Goal: Check status: Check status

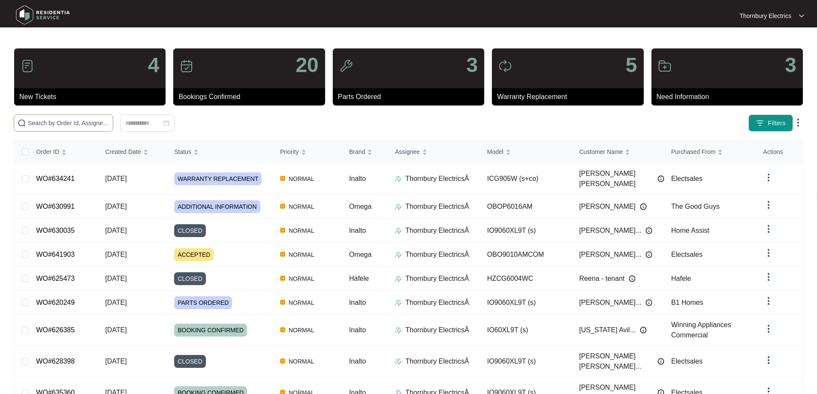
click at [76, 124] on input "text" at bounding box center [69, 122] width 82 height 9
type input "617462"
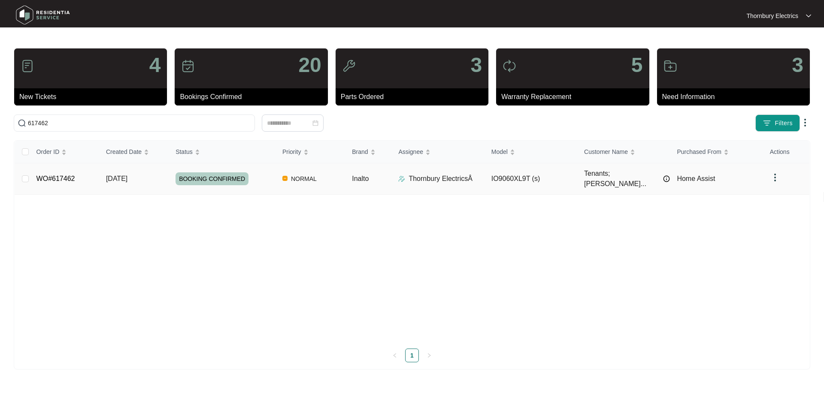
click at [273, 182] on td "BOOKING CONFIRMED" at bounding box center [222, 178] width 107 height 31
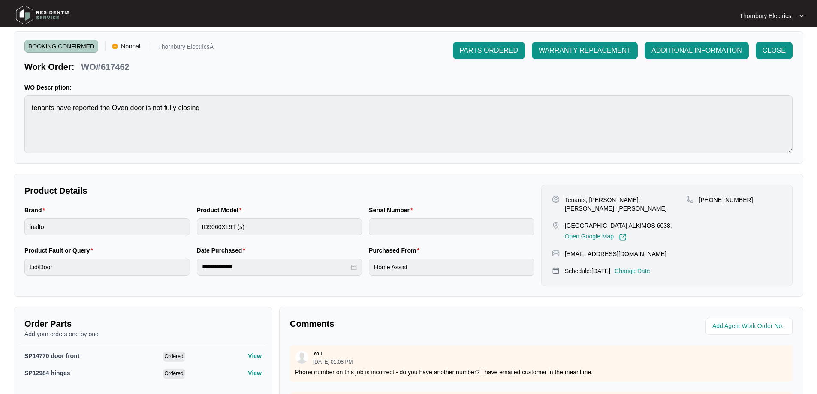
scroll to position [129, 0]
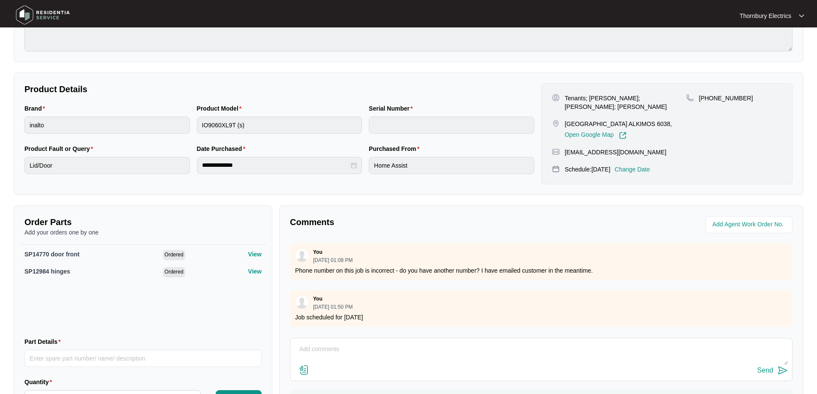
click at [645, 165] on p "Change Date" at bounding box center [633, 169] width 36 height 9
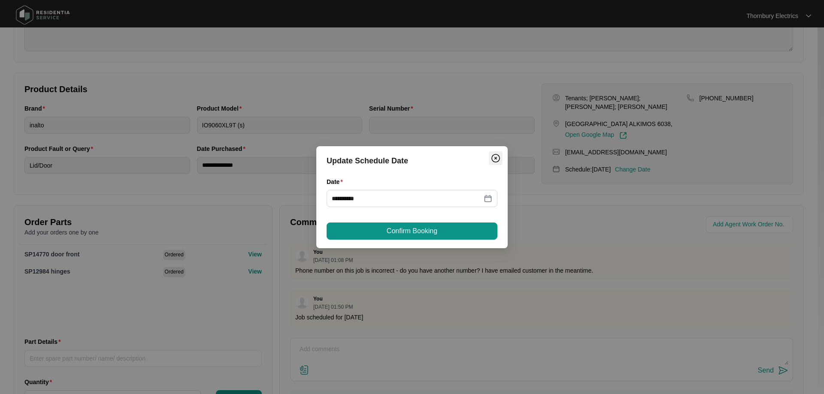
click at [496, 160] on img "Close" at bounding box center [495, 158] width 10 height 10
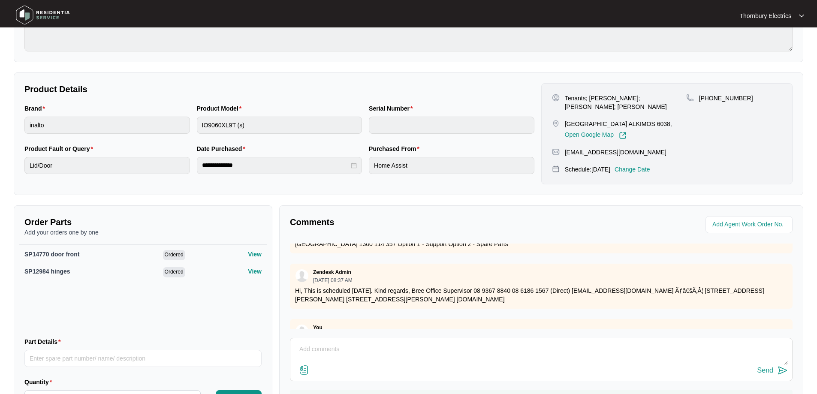
click at [329, 344] on textarea at bounding box center [541, 354] width 493 height 22
paste textarea "Installed changeover Inalto undermount oven. Burnt in each element, oven ran up…"
type textarea "[DATE] Installed changeover Inalto undermount oven. Burnt in each element, oven…"
click at [768, 374] on div "Send" at bounding box center [766, 371] width 16 height 8
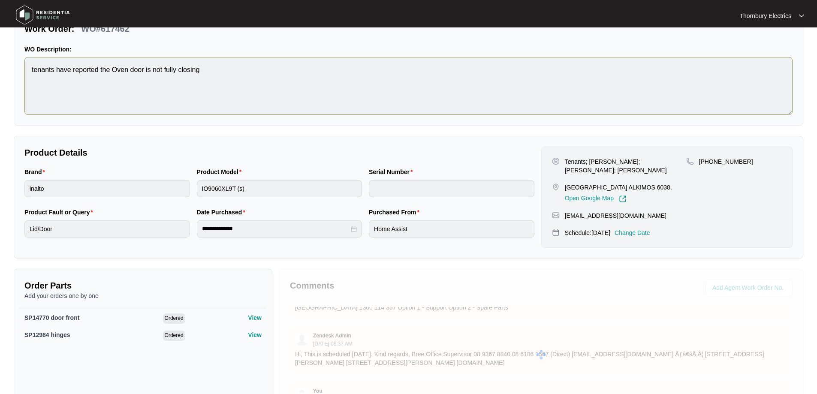
scroll to position [0, 0]
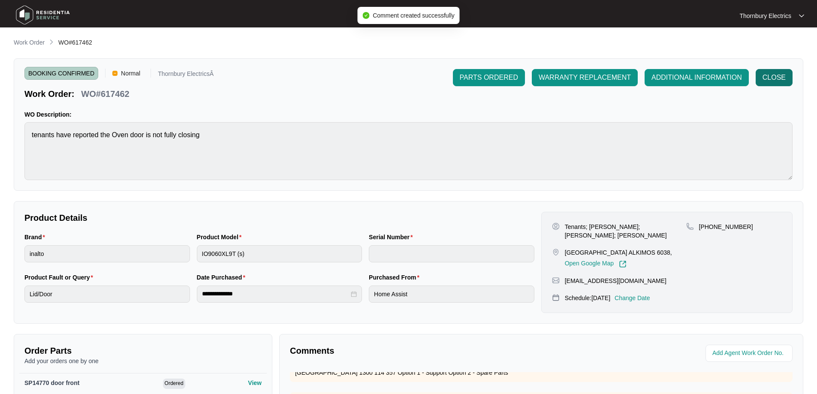
click at [771, 77] on span "CLOSE" at bounding box center [774, 78] width 23 height 10
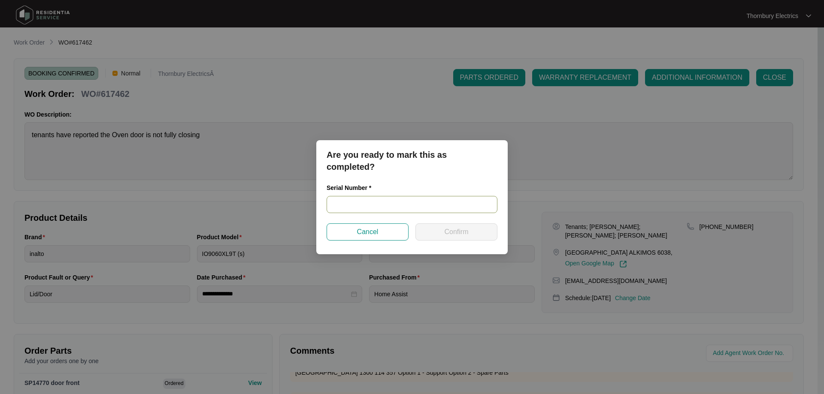
click at [416, 212] on input "text" at bounding box center [412, 204] width 171 height 17
paste input "900012832405000285"
type input "900012832405000285"
click at [481, 237] on button "Confirm" at bounding box center [456, 232] width 82 height 17
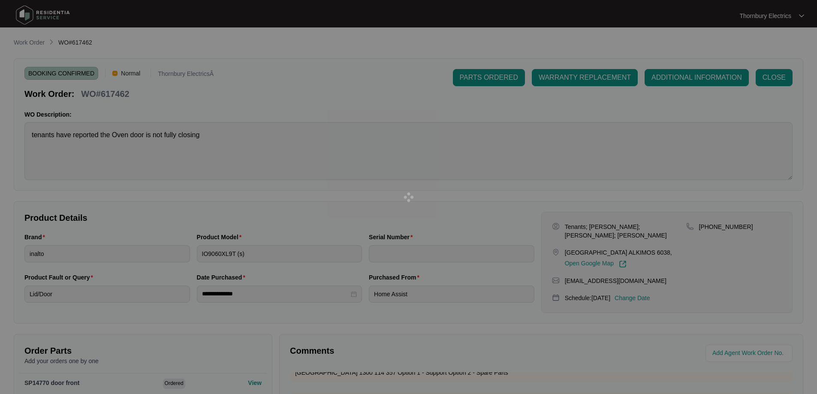
type input "900012832405000285"
